Goal: Information Seeking & Learning: Learn about a topic

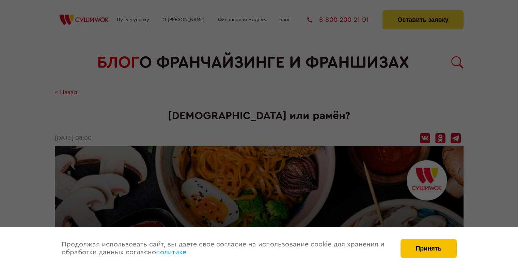
drag, startPoint x: 439, startPoint y: 248, endPoint x: 350, endPoint y: 216, distance: 94.2
click at [438, 248] on button "Принять" at bounding box center [429, 248] width 56 height 19
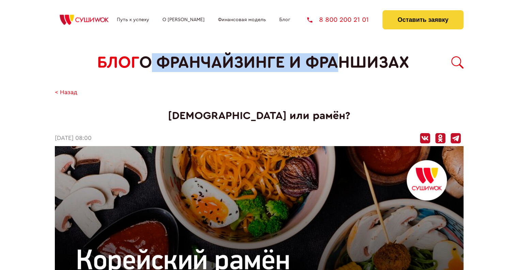
drag, startPoint x: 143, startPoint y: 56, endPoint x: 327, endPoint y: 57, distance: 184.4
click at [327, 57] on span "о франчайзинге и франшизах" at bounding box center [274, 62] width 270 height 19
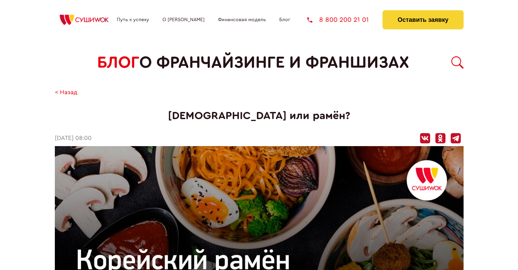
click at [485, 95] on body "Путь к успеху О франшизе Финансовая модель Блог 8 800 200 21 01 Оставить заявку…" at bounding box center [259, 135] width 518 height 270
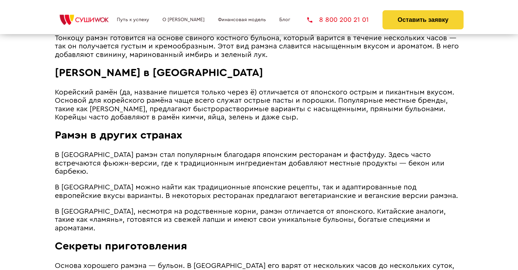
scroll to position [647, 0]
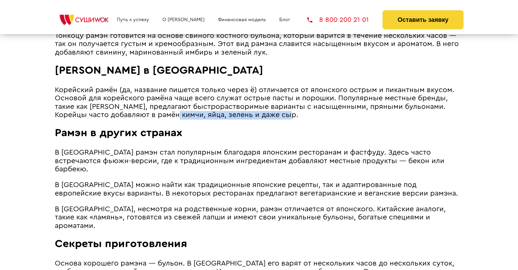
drag, startPoint x: 187, startPoint y: 106, endPoint x: 305, endPoint y: 108, distance: 117.9
click at [304, 108] on p "Корейский рамён (да, название пишется только через ё) отличается от японского о…" at bounding box center [259, 102] width 409 height 33
click at [321, 108] on p "Корейский рамён (да, название пишется только через ё) отличается от японского о…" at bounding box center [259, 102] width 409 height 33
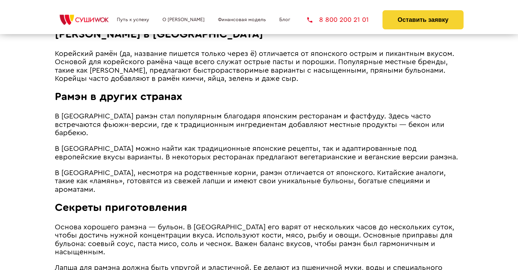
scroll to position [682, 0]
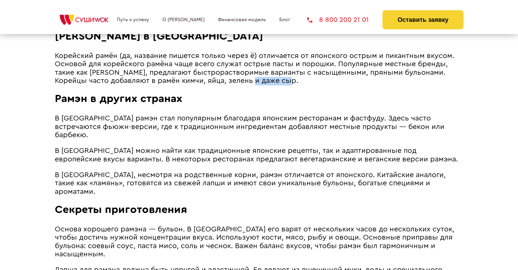
drag, startPoint x: 262, startPoint y: 75, endPoint x: 336, endPoint y: 73, distance: 74.0
click at [336, 73] on p "Корейский рамён (да, название пишется только через ё) отличается от японского о…" at bounding box center [259, 68] width 409 height 33
click at [337, 75] on p "Корейский рамён (да, название пишется только через ё) отличается от японского о…" at bounding box center [259, 68] width 409 height 33
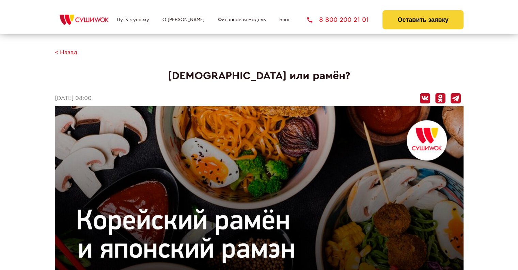
scroll to position [0, 0]
